Goal: Complete application form

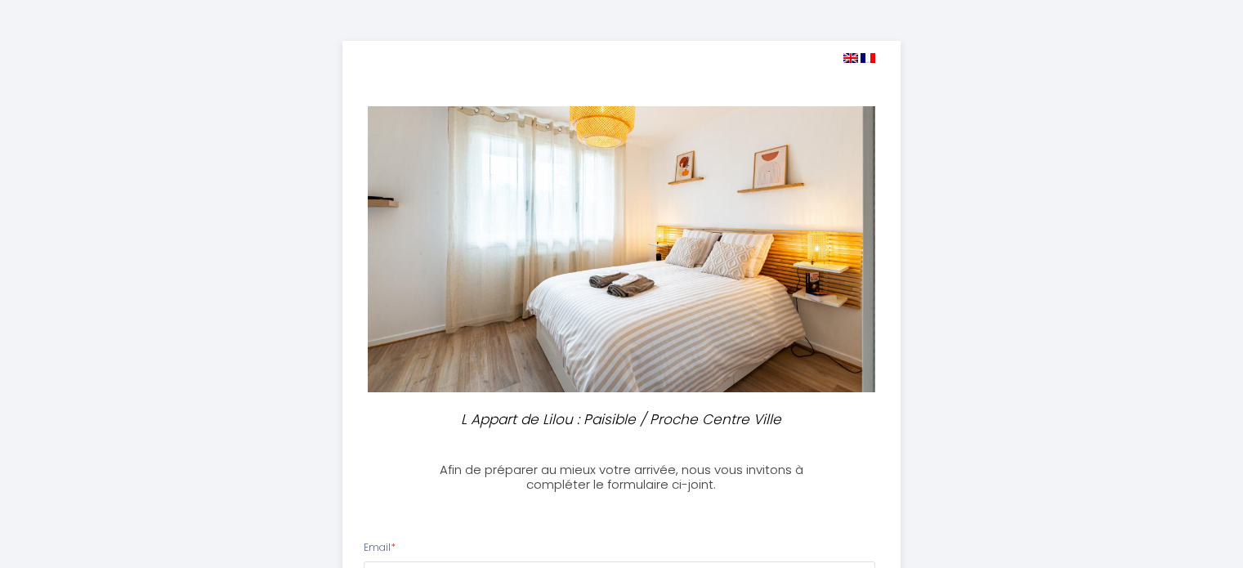
select select
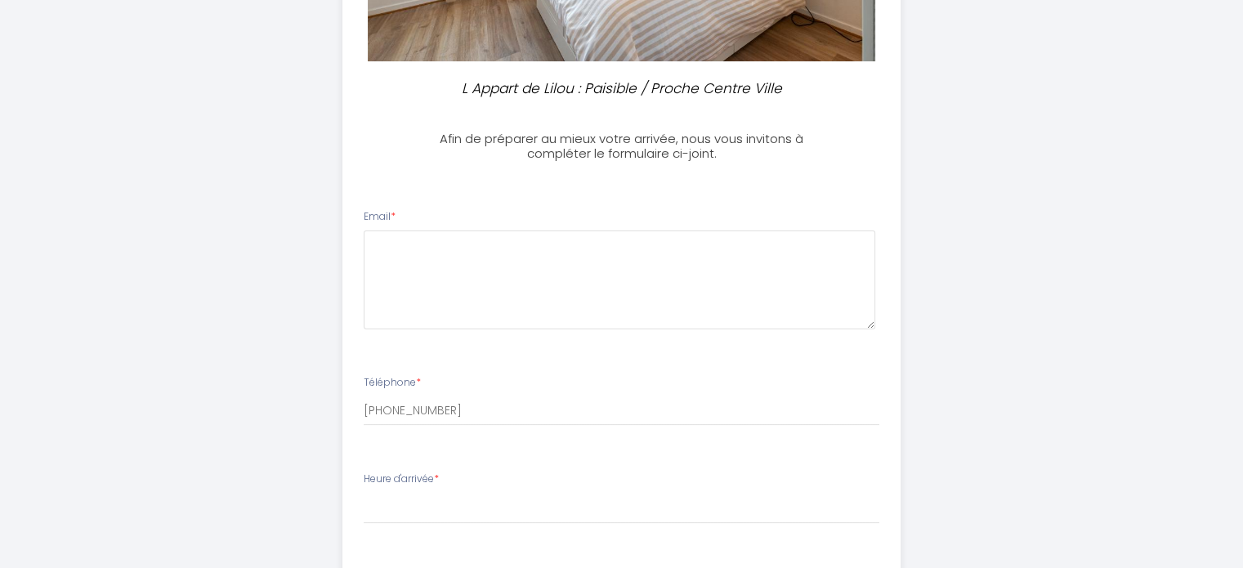
scroll to position [327, 0]
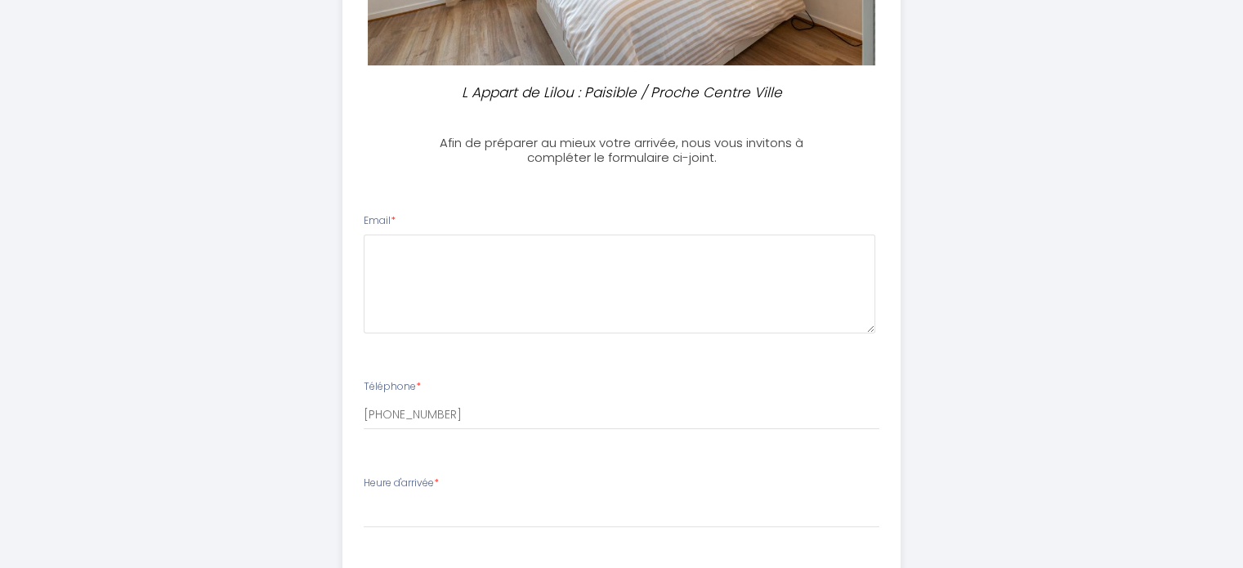
click at [400, 220] on div "Email *" at bounding box center [622, 273] width 516 height 120
click at [402, 262] on textarea at bounding box center [620, 284] width 512 height 99
type textarea "[EMAIL_ADDRESS][DOMAIN_NAME]"
click at [434, 417] on input "[PHONE_NUMBER]" at bounding box center [622, 414] width 516 height 29
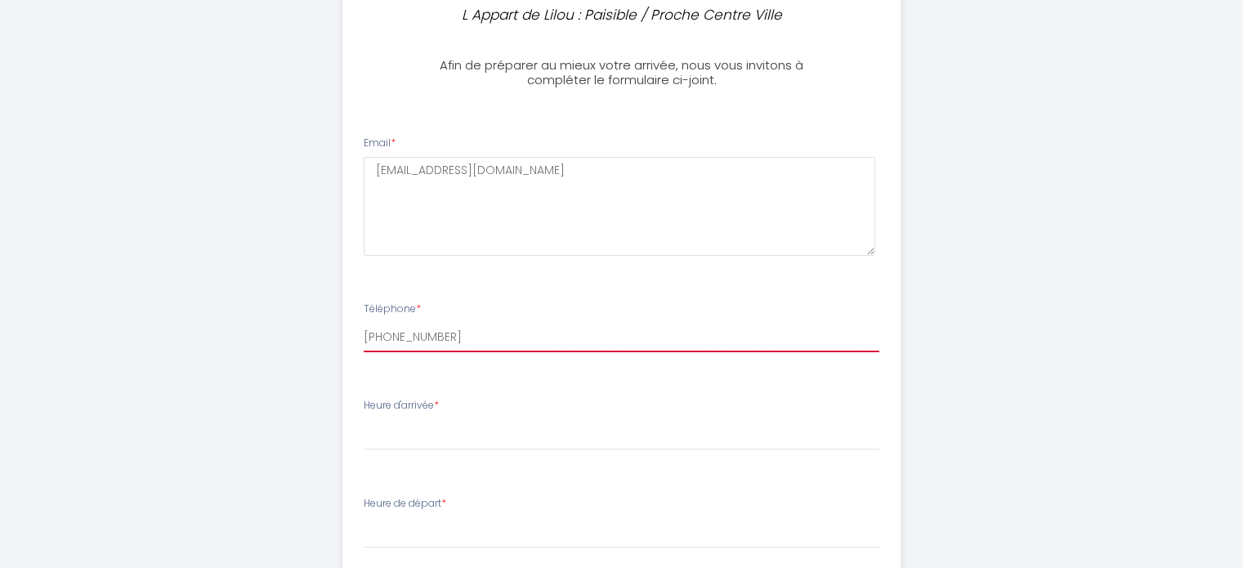
scroll to position [409, 0]
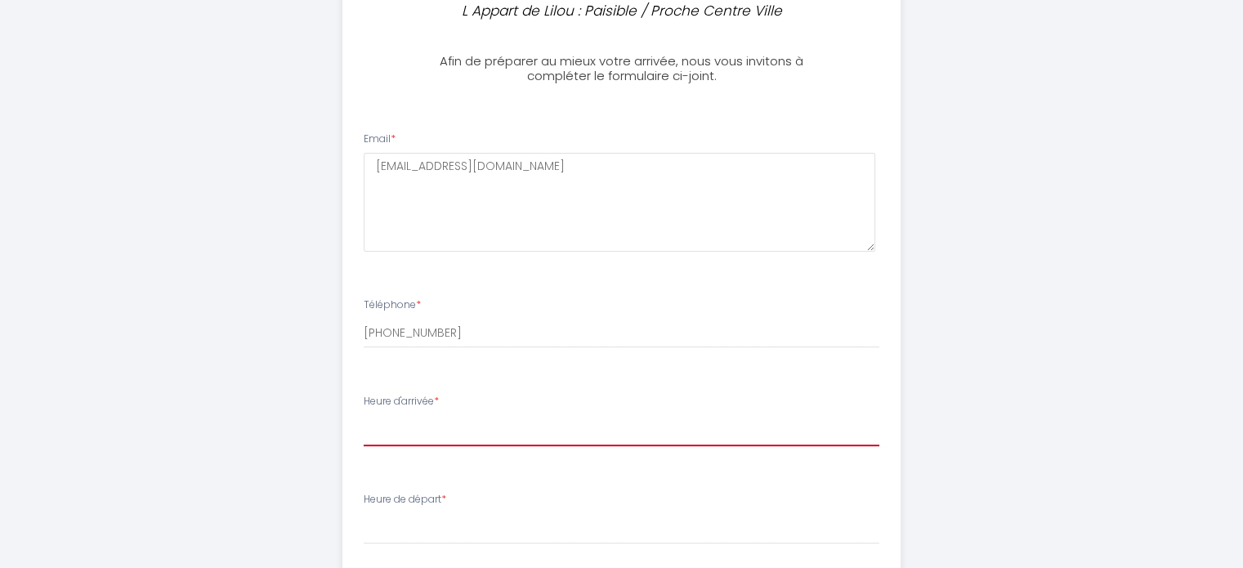
click at [393, 442] on select "16:00 16:30 17:00 17:30 18:00 18:30 19:00 19:30 20:00 20:30 21:00 21:30 22:00 2…" at bounding box center [622, 430] width 516 height 31
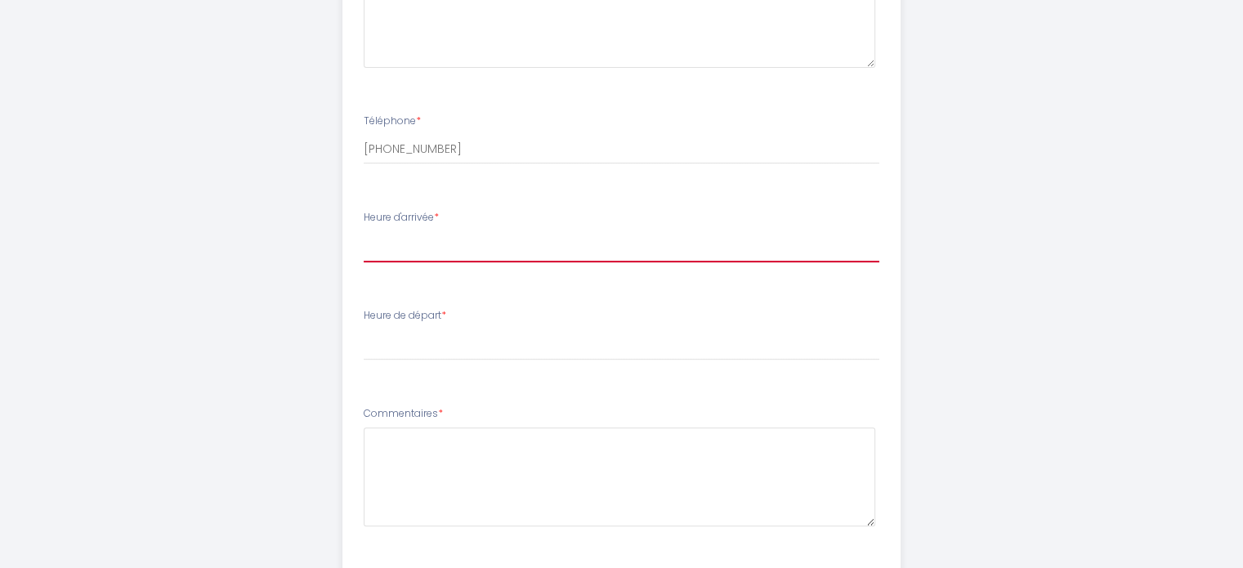
scroll to position [572, 0]
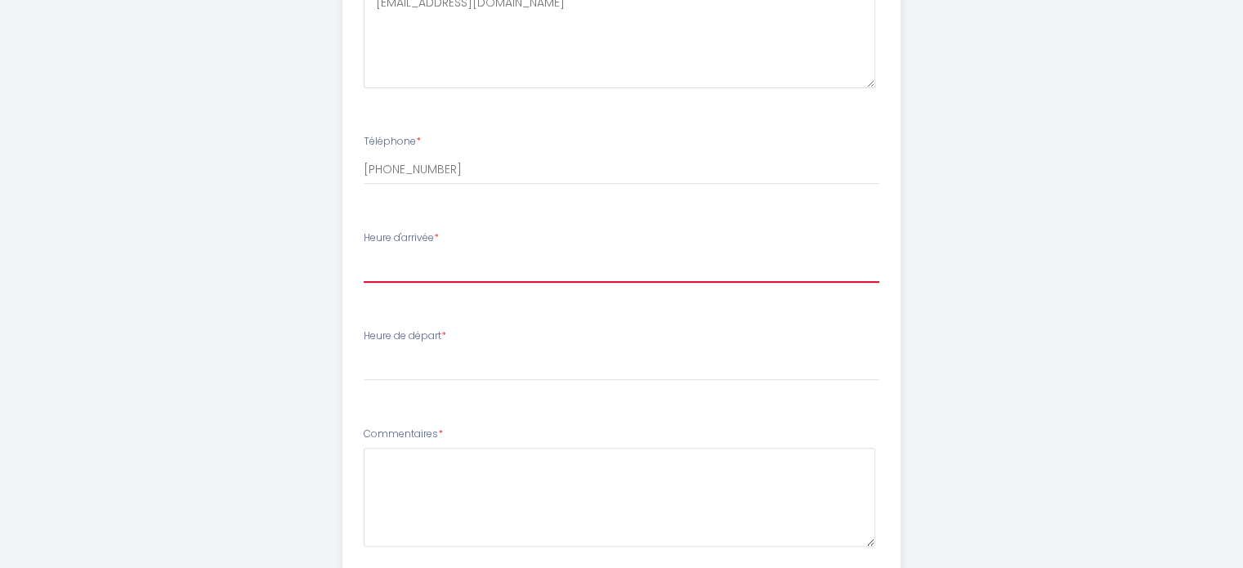
click at [412, 267] on select "16:00 16:30 17:00 17:30 18:00 18:30 19:00 19:30 20:00 20:30 21:00 21:30 22:00 2…" at bounding box center [622, 267] width 516 height 31
select select "16:00"
click at [364, 252] on select "16:00 16:30 17:00 17:30 18:00 18:30 19:00 19:30 20:00 20:30 21:00 21:30 22:00 2…" at bounding box center [622, 267] width 516 height 31
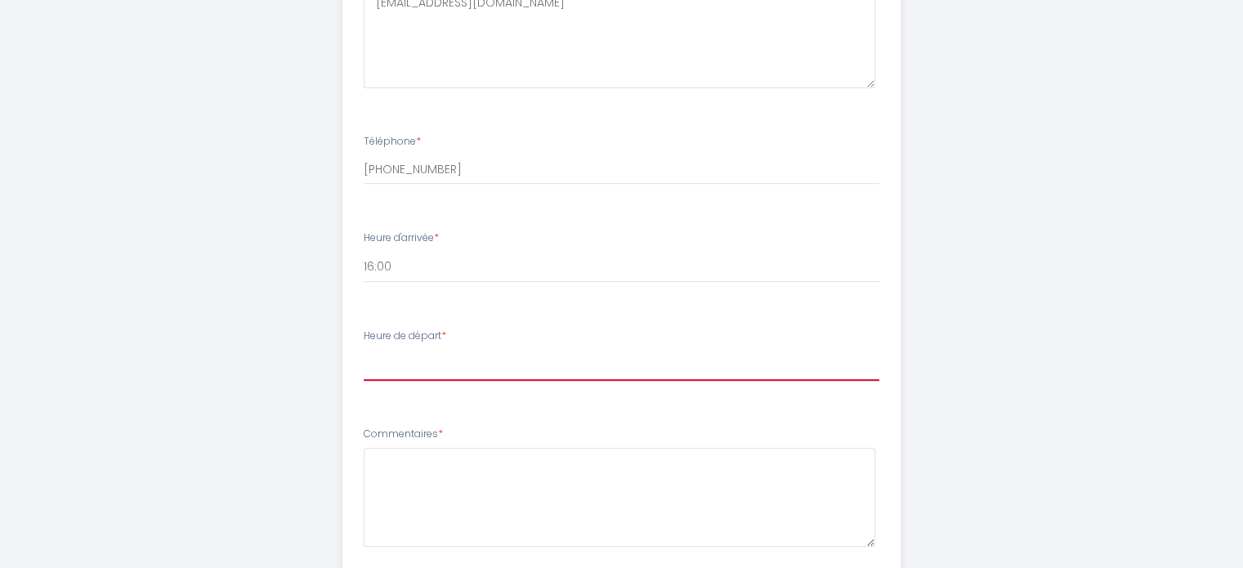
click at [396, 367] on select "00:00 00:30 01:00 01:30 02:00 02:30 03:00 03:30 04:00 04:30 05:00 05:30 06:00 0…" at bounding box center [622, 365] width 516 height 31
select select "08:30"
click at [364, 350] on select "00:00 00:30 01:00 01:30 02:00 02:30 03:00 03:30 04:00 04:30 05:00 05:30 06:00 0…" at bounding box center [622, 365] width 516 height 31
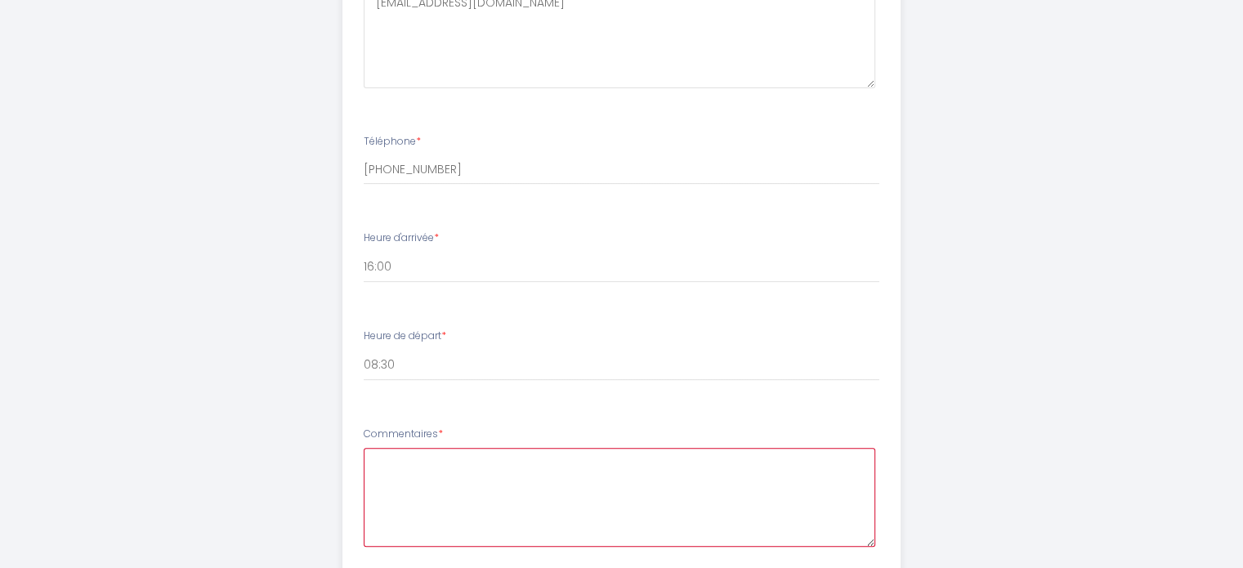
click at [385, 468] on textarea at bounding box center [620, 497] width 512 height 99
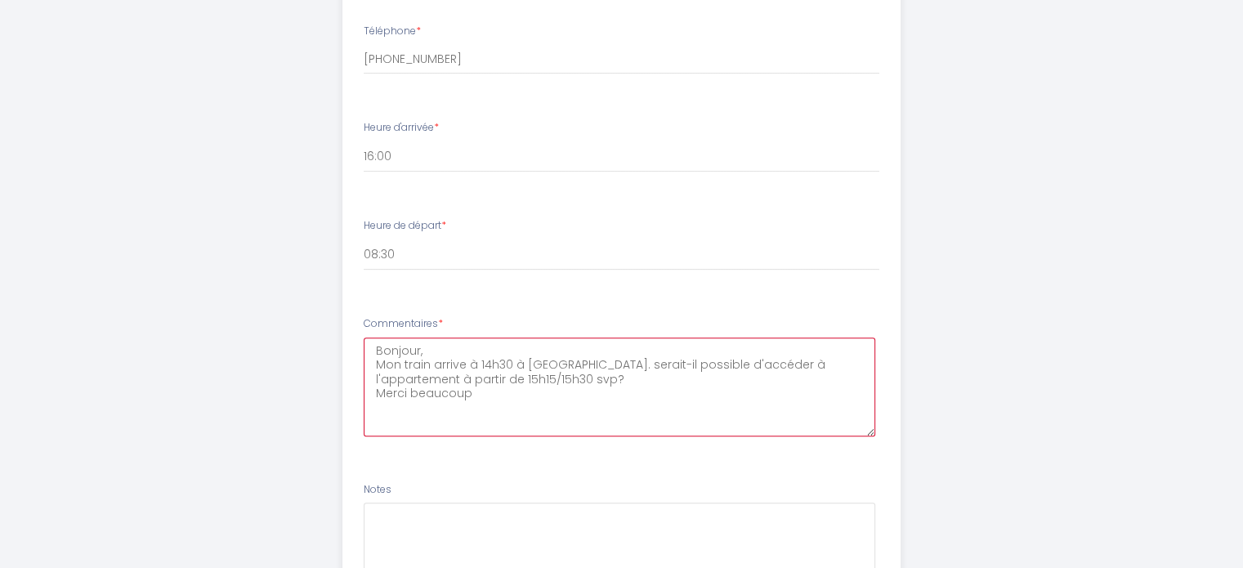
scroll to position [690, 0]
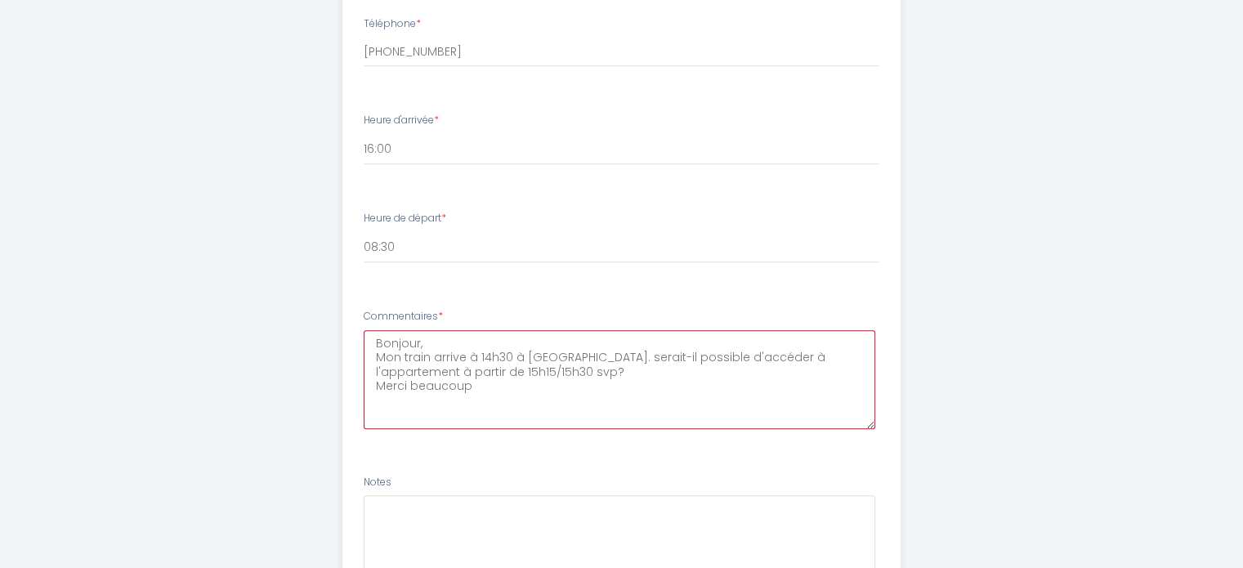
drag, startPoint x: 469, startPoint y: 391, endPoint x: 373, endPoint y: 346, distance: 106.8
click at [373, 346] on textarea "Bonjour, Mon train arrive à 14h30 à [GEOGRAPHIC_DATA]. serait-il possible d'acc…" at bounding box center [620, 379] width 512 height 99
type textarea "Bonjour, Mon train arrive à 14h30 à [GEOGRAPHIC_DATA]. serait-il possible d'acc…"
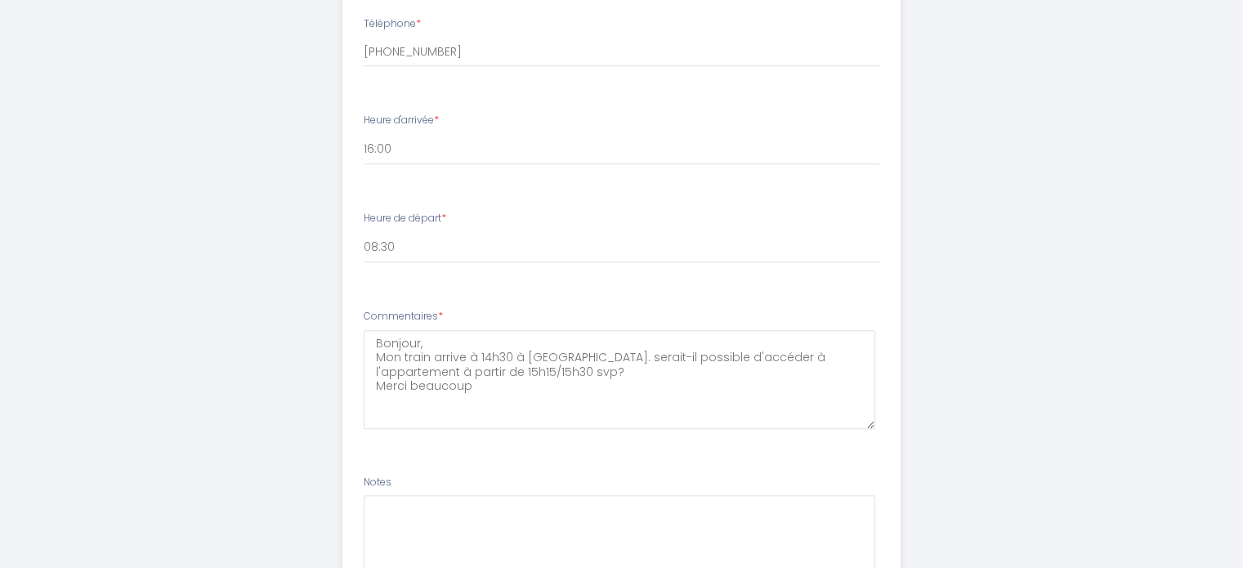
click at [536, 284] on li "Heure de départ * 00:00 00:30 01:00 01:30 02:00 02:30 03:00 03:30 04:00 04:30 0…" at bounding box center [621, 245] width 557 height 88
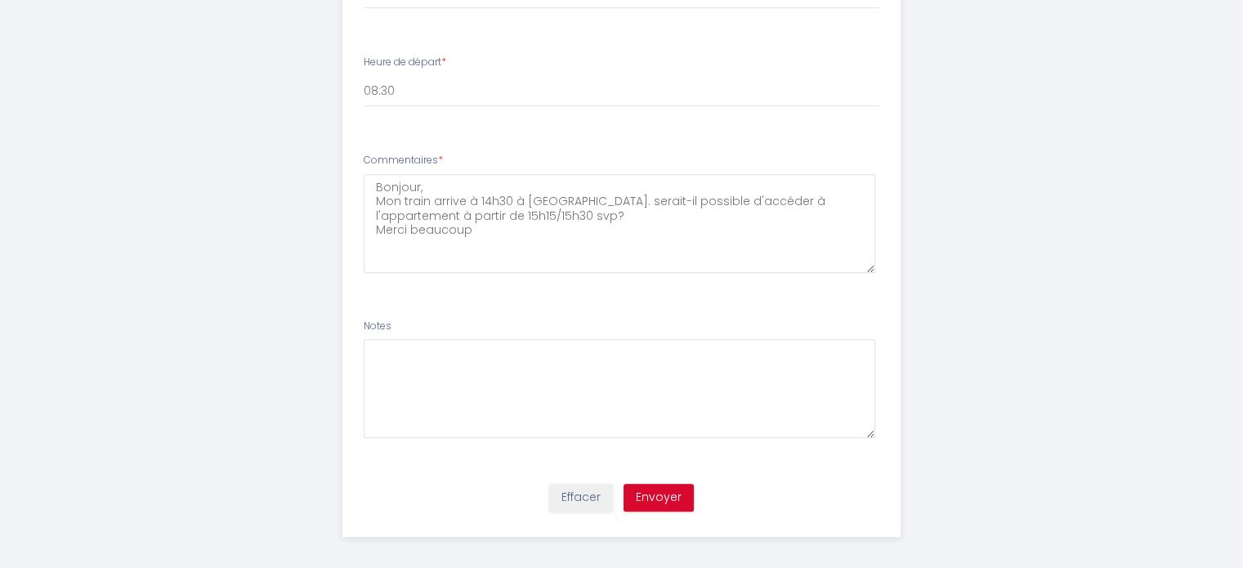
scroll to position [853, 0]
click at [667, 485] on button "Envoyer" at bounding box center [659, 490] width 70 height 28
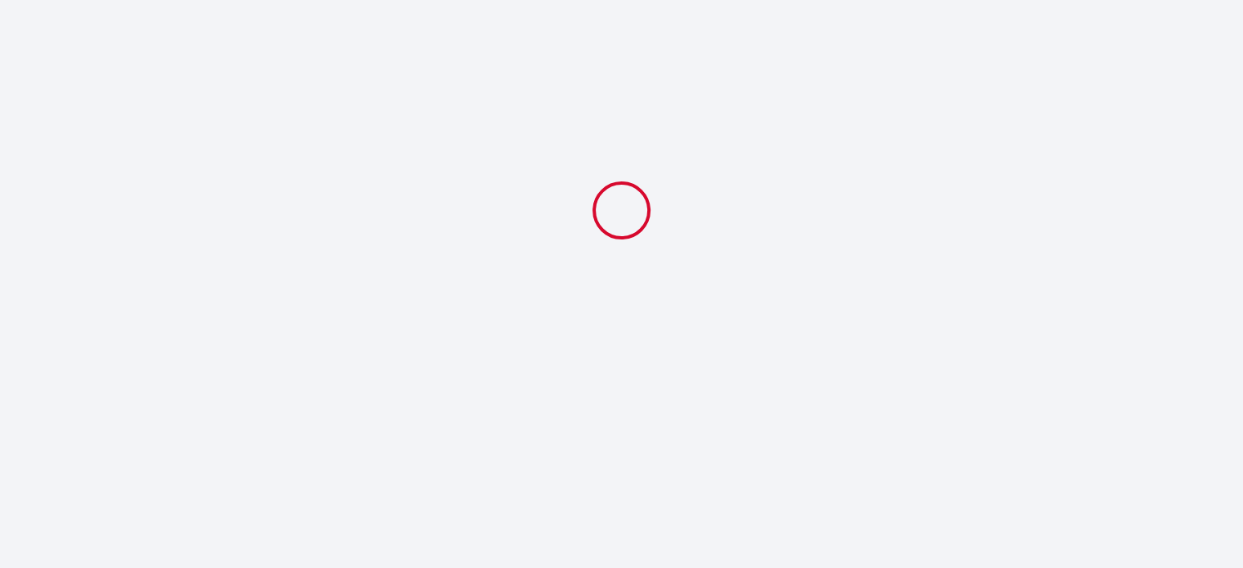
scroll to position [0, 0]
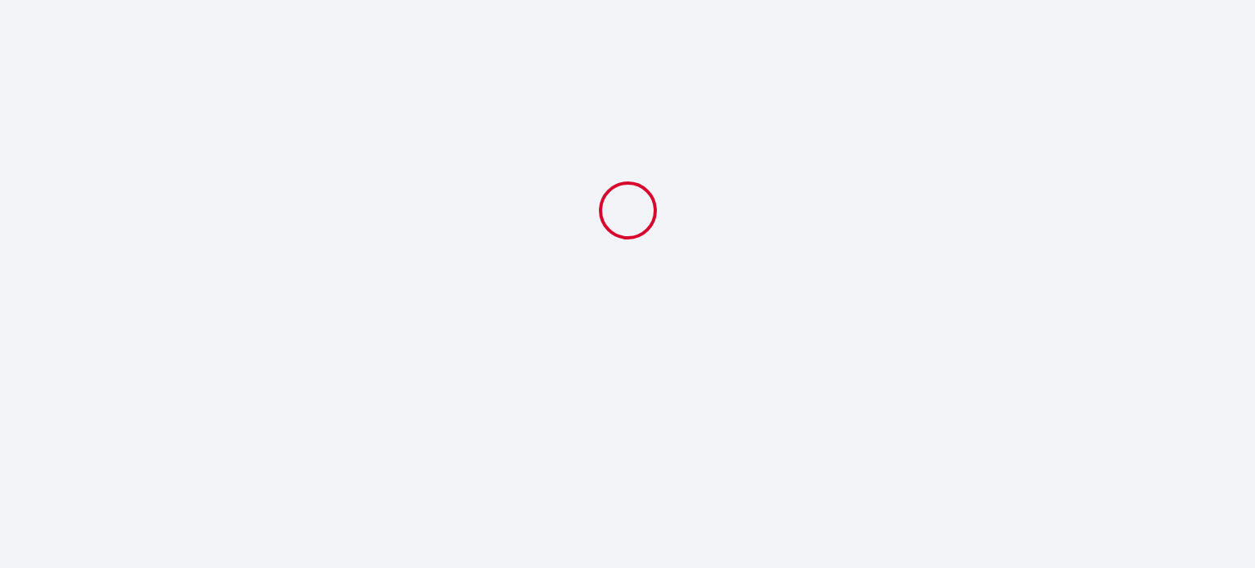
select select "08:30"
